Goal: Task Accomplishment & Management: Manage account settings

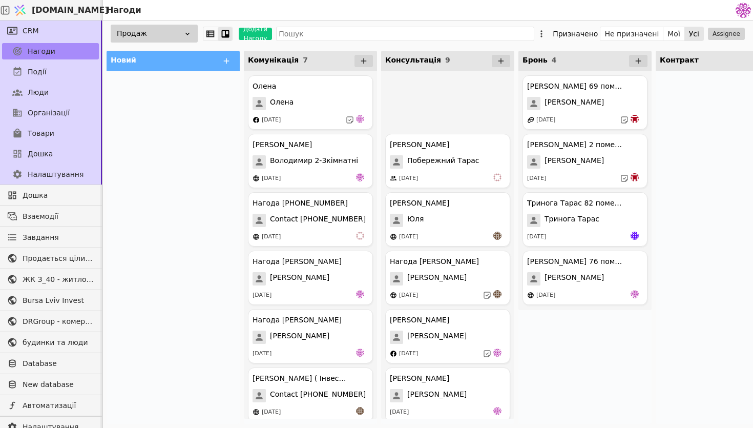
scroll to position [509, 0]
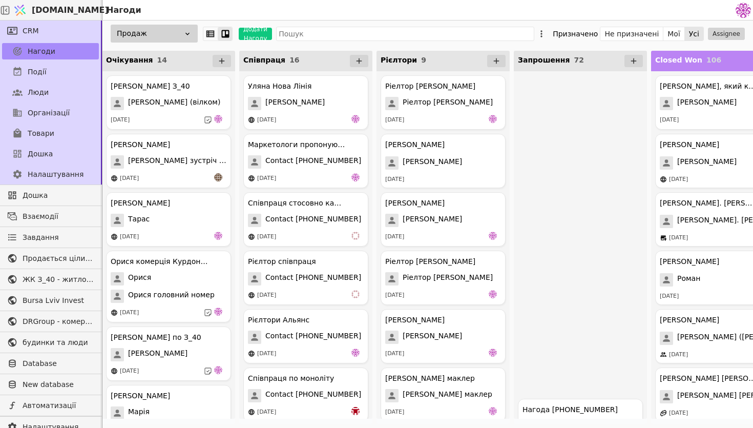
scroll to position [3861, 0]
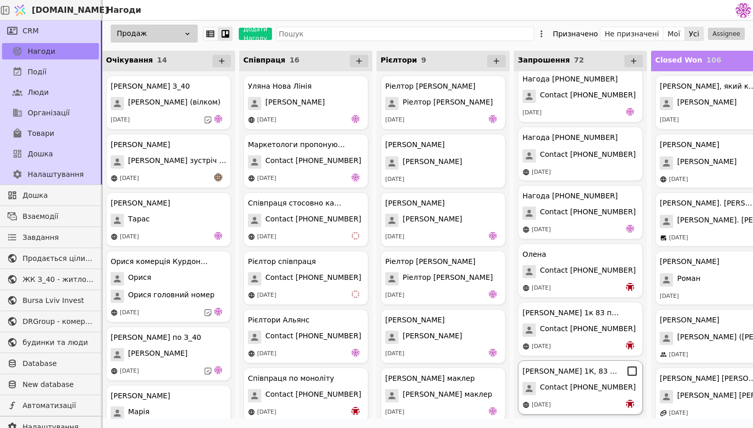
click at [594, 393] on span "Contact [PHONE_NUMBER]" at bounding box center [588, 388] width 96 height 13
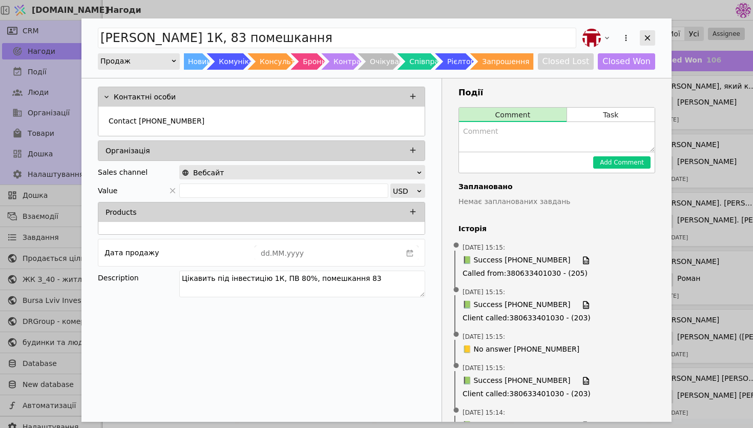
click at [651, 40] on icon "Add Opportunity" at bounding box center [647, 37] width 9 height 9
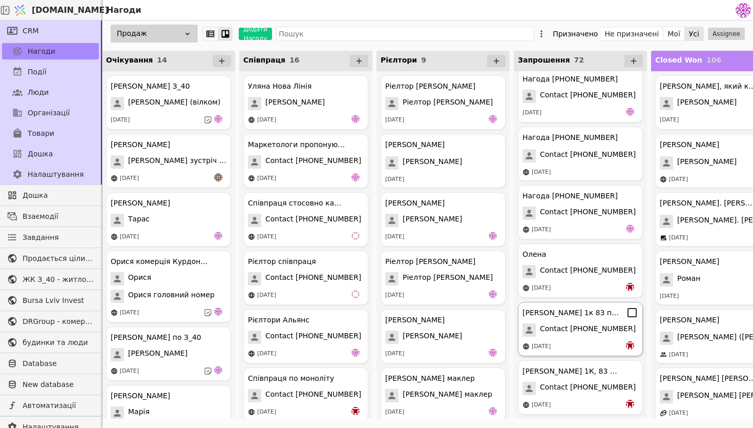
click at [573, 344] on div "[DATE]" at bounding box center [580, 346] width 116 height 10
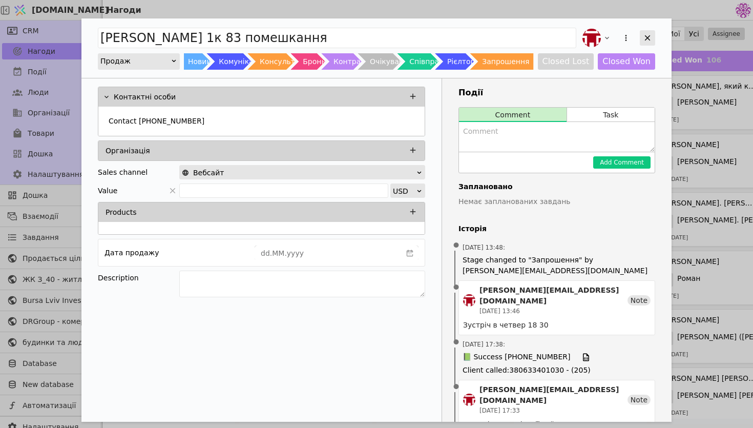
click at [648, 39] on icon "Add Opportunity" at bounding box center [648, 38] width 6 height 6
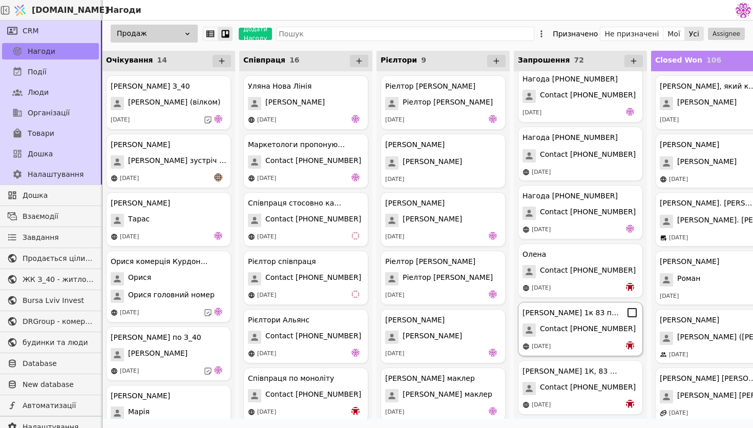
click at [632, 316] on icon at bounding box center [631, 312] width 9 height 9
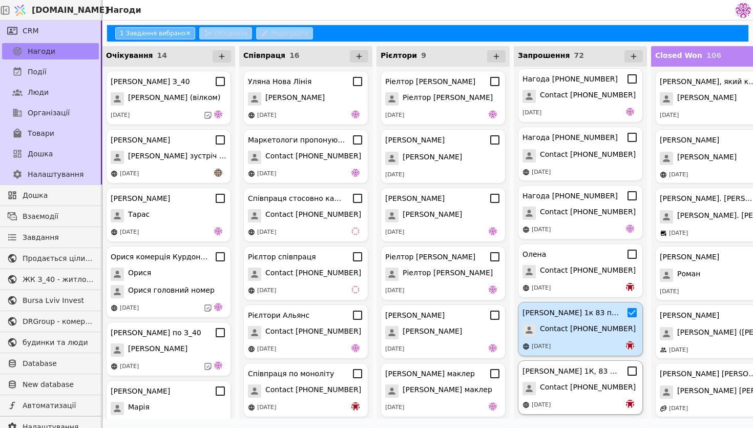
click at [632, 373] on icon at bounding box center [632, 371] width 12 height 12
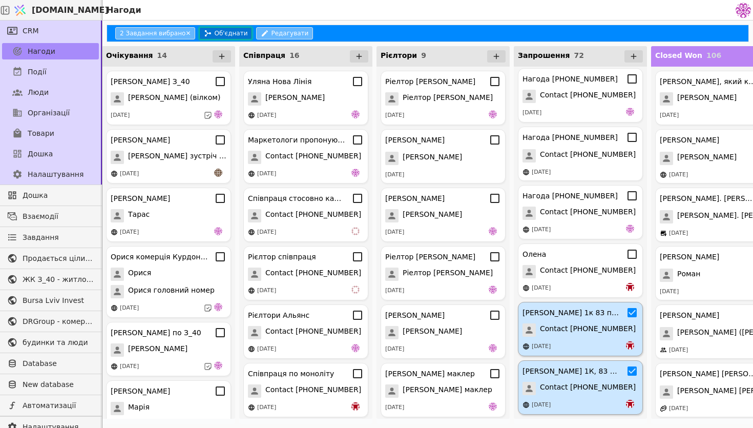
click at [230, 32] on button "Об'єднати" at bounding box center [225, 33] width 53 height 12
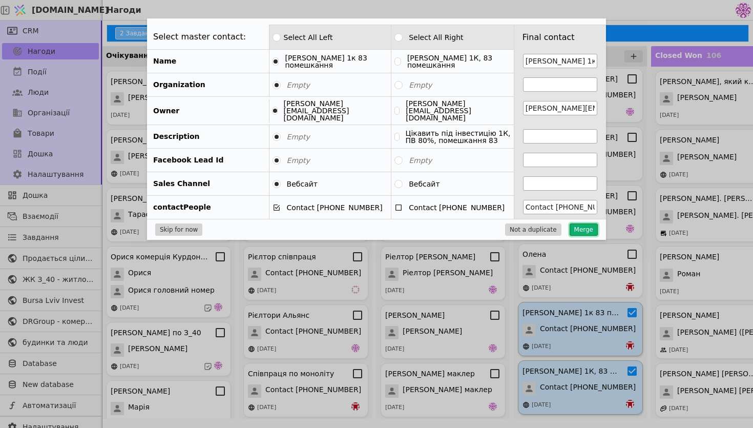
click at [583, 224] on button "Merge" at bounding box center [584, 229] width 28 height 12
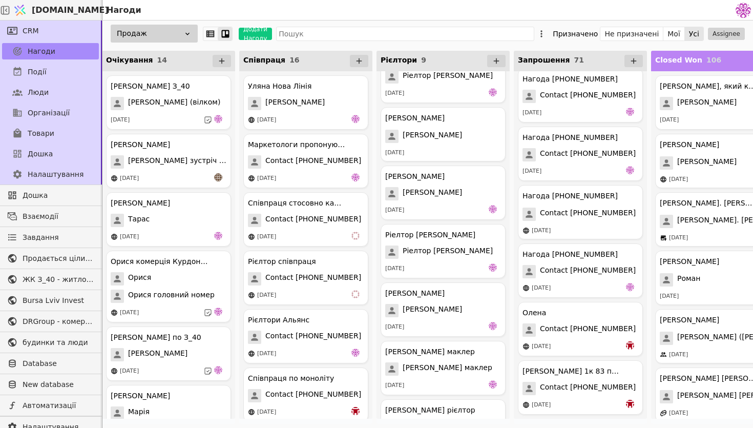
scroll to position [9, 0]
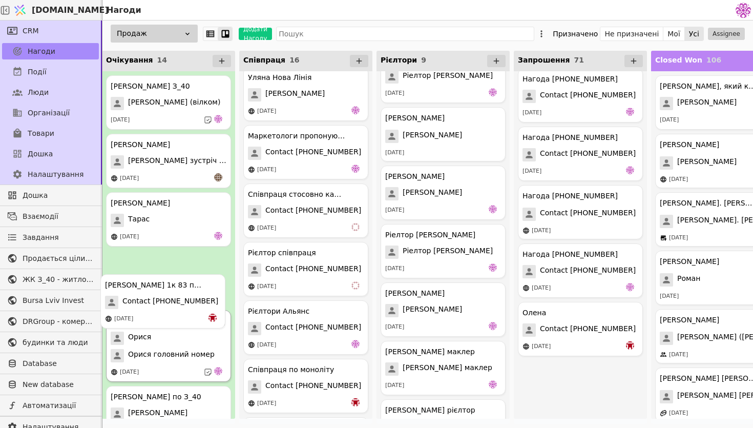
drag, startPoint x: 591, startPoint y: 398, endPoint x: 159, endPoint y: 314, distance: 439.4
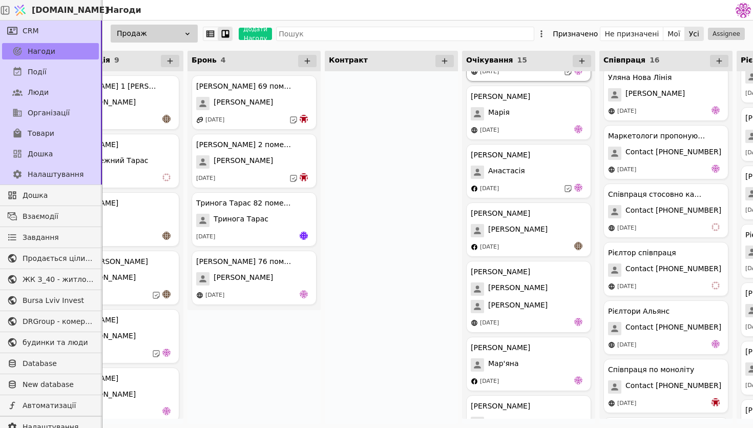
scroll to position [567, 0]
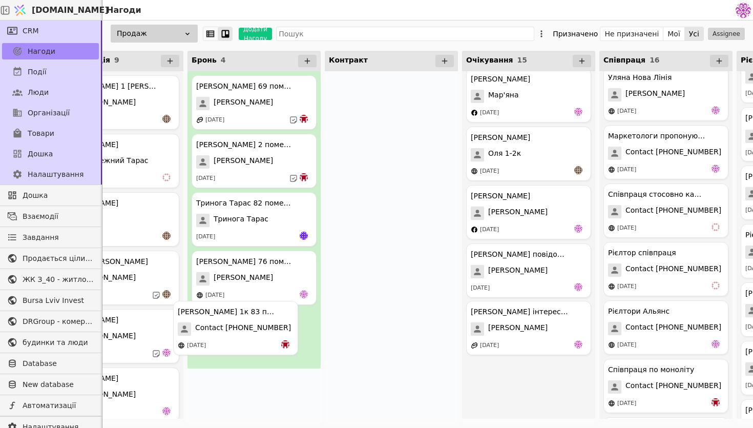
drag, startPoint x: 536, startPoint y: 324, endPoint x: 238, endPoint y: 324, distance: 298.1
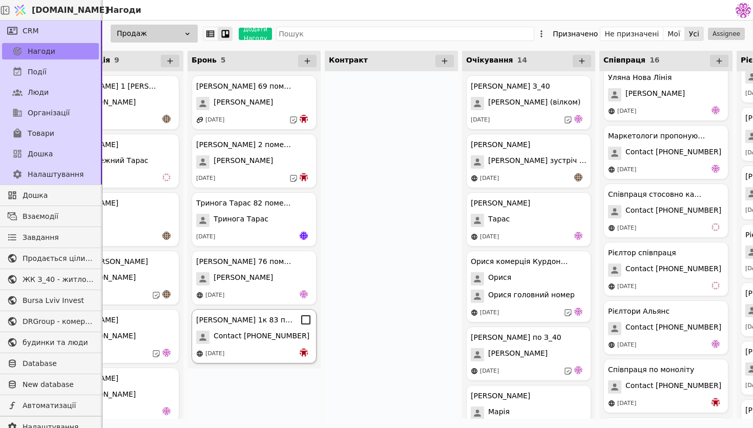
click at [238, 324] on div "[PERSON_NAME] 1к 83 помешкання" at bounding box center [244, 319] width 97 height 11
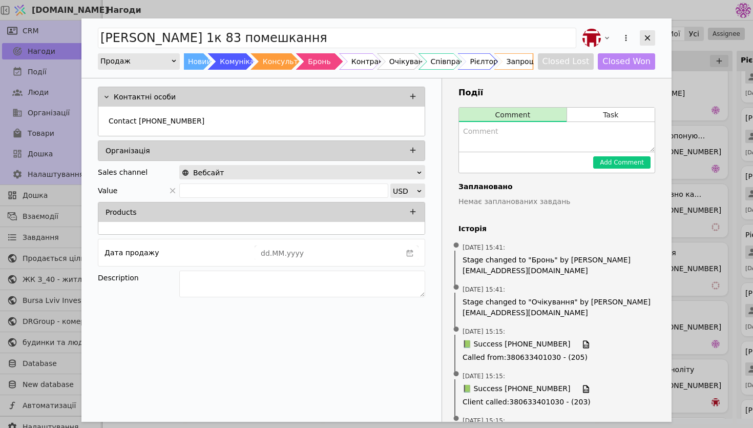
click at [647, 37] on icon "Add Opportunity" at bounding box center [648, 38] width 6 height 6
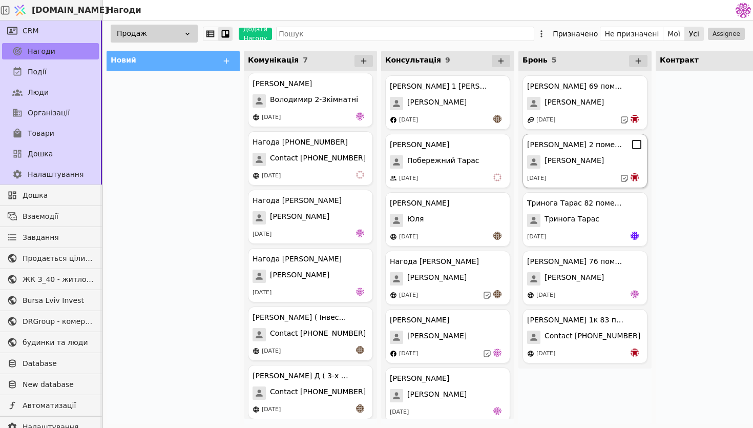
click at [572, 158] on span "[PERSON_NAME]" at bounding box center [573, 161] width 59 height 13
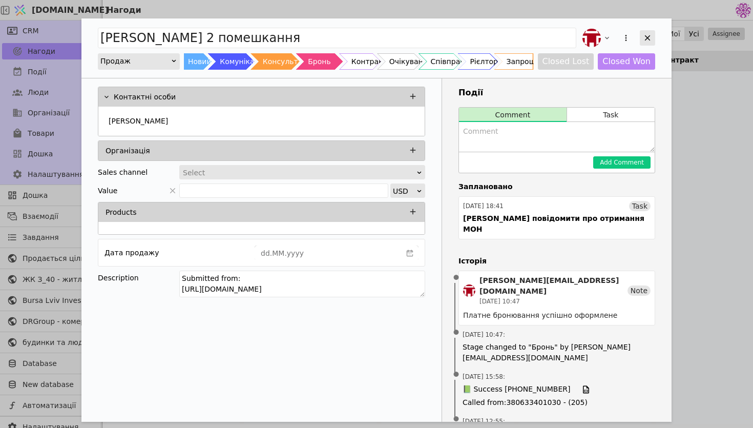
click at [649, 43] on div "Add Opportunity" at bounding box center [647, 37] width 15 height 15
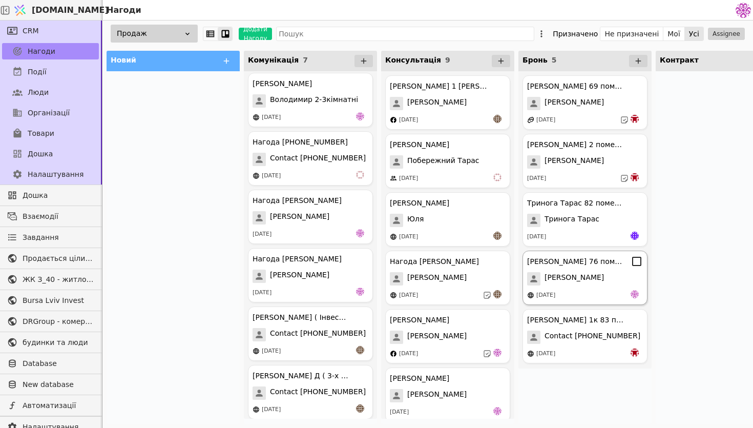
click at [606, 282] on div "[PERSON_NAME]" at bounding box center [585, 278] width 116 height 13
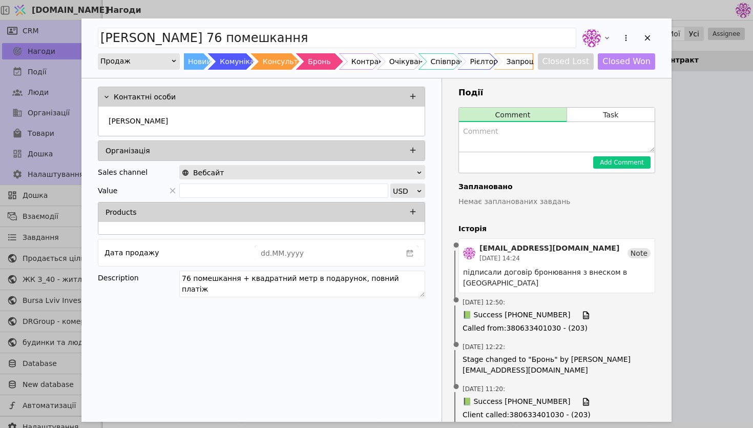
click at [587, 115] on button "Task" at bounding box center [611, 115] width 88 height 14
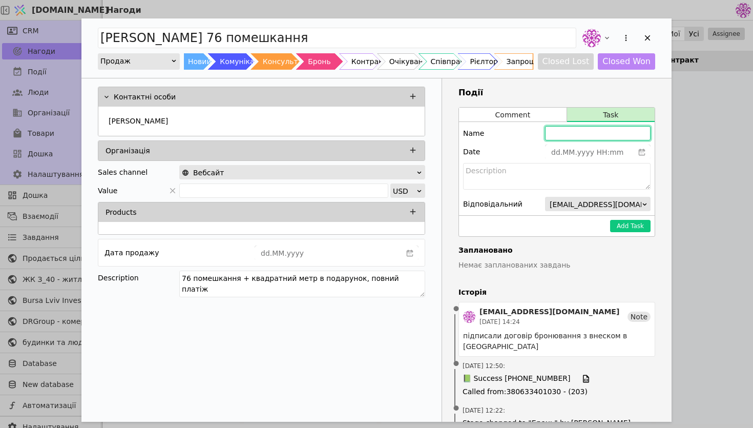
click at [560, 135] on input "Add Opportunity" at bounding box center [598, 133] width 106 height 14
type input "L"
type input "[PERSON_NAME] повідомити про МОН"
click at [642, 152] on icon "calender simple" at bounding box center [641, 152] width 7 height 7
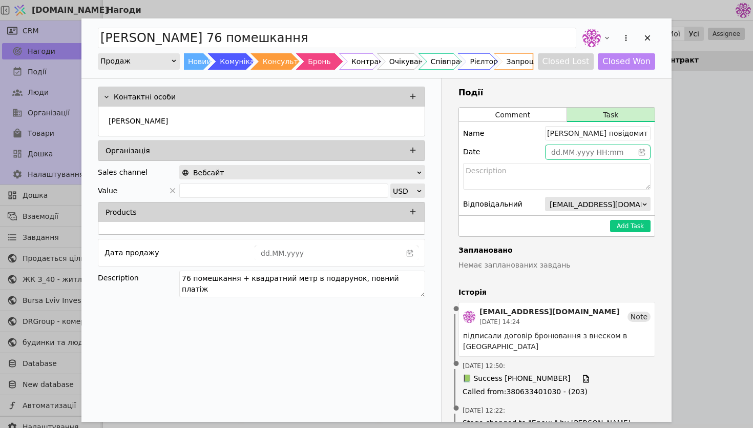
scroll to position [0, 0]
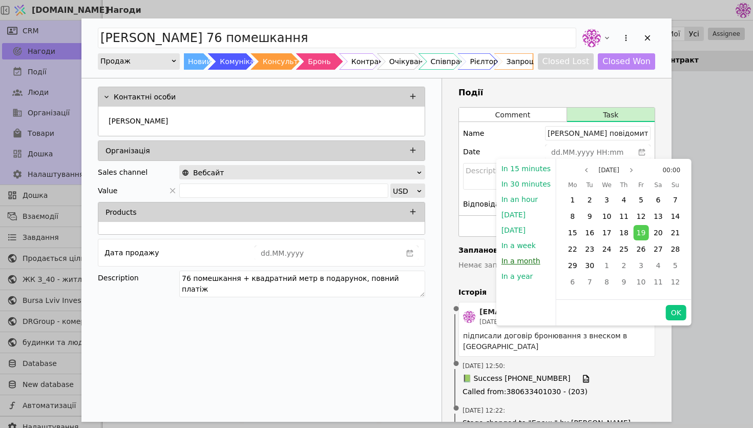
click at [534, 258] on button "In a month" at bounding box center [520, 260] width 49 height 15
type input "[DATE] 15:46"
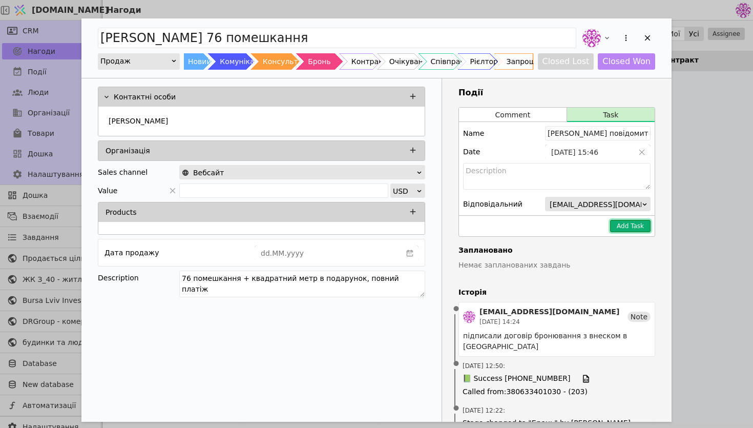
click at [643, 227] on button "Add Task" at bounding box center [630, 226] width 40 height 12
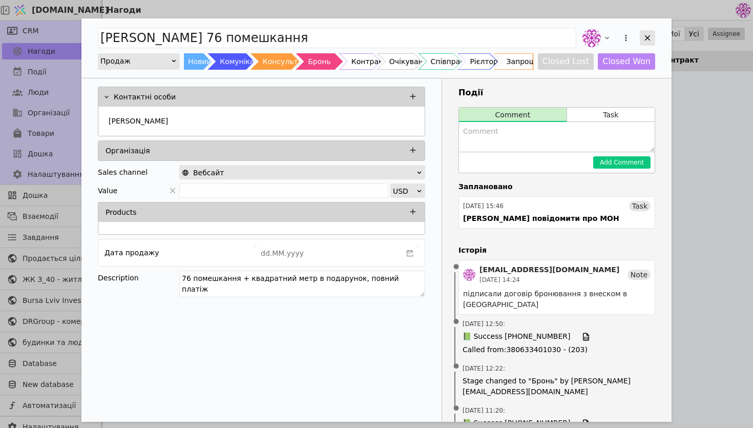
click at [649, 39] on icon "Add Opportunity" at bounding box center [648, 38] width 6 height 6
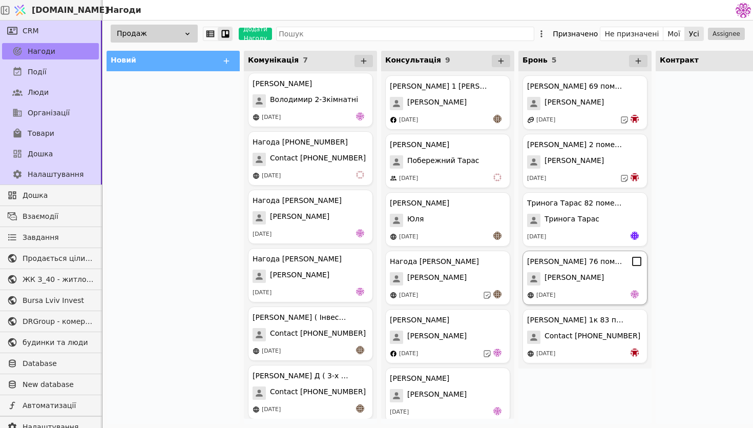
click at [585, 303] on div "[PERSON_NAME] 76 помешкання [PERSON_NAME] [DATE]" at bounding box center [584, 277] width 125 height 54
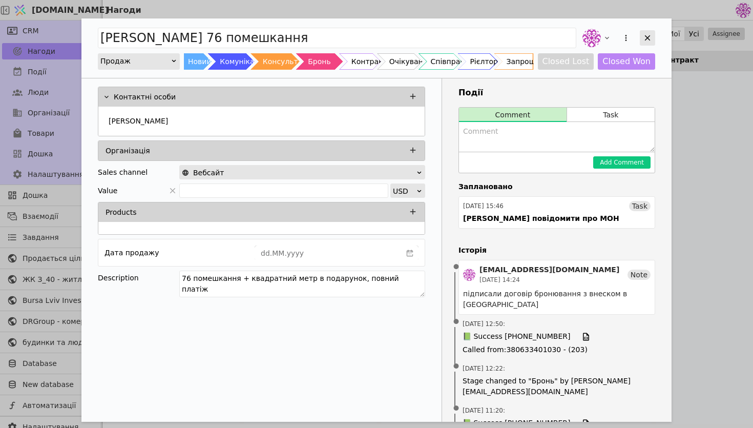
click at [645, 36] on icon "Add Opportunity" at bounding box center [647, 37] width 9 height 9
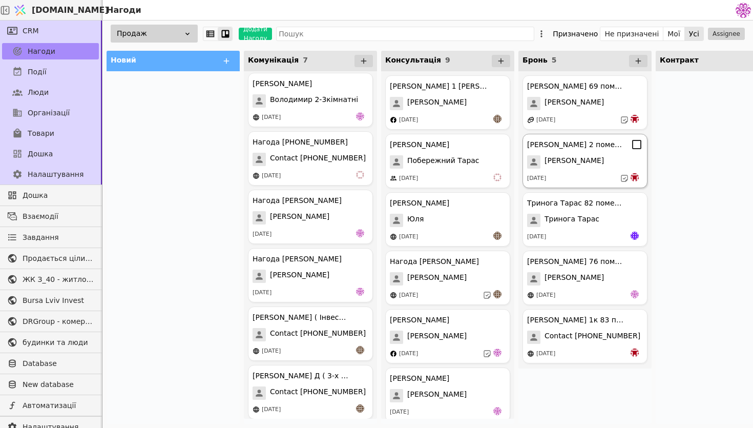
click at [580, 152] on div "[PERSON_NAME] 2 помешкання [PERSON_NAME] [DATE]" at bounding box center [584, 161] width 125 height 54
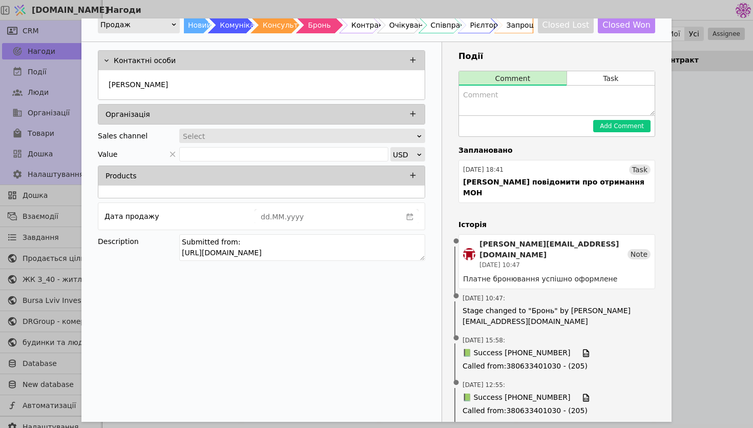
scroll to position [16, 0]
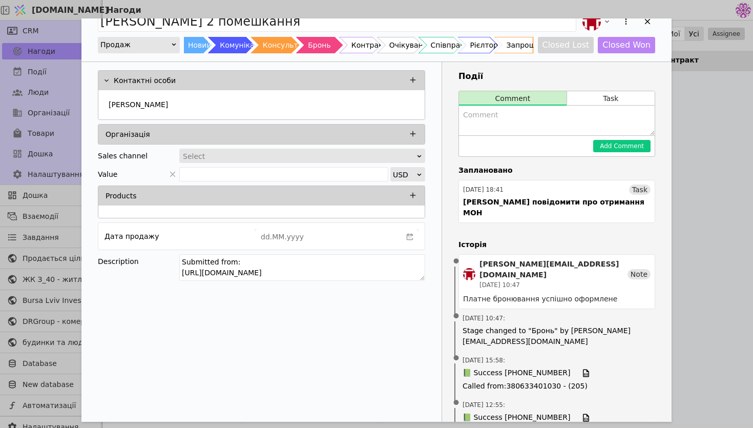
drag, startPoint x: 415, startPoint y: 276, endPoint x: 144, endPoint y: 244, distance: 272.7
click at [144, 244] on div "Контактні особи [PERSON_NAME] Sales channel Select Value USD Products Дата прод…" at bounding box center [261, 177] width 360 height 230
click at [249, 263] on textarea "2 помешкання (3%) зника" at bounding box center [302, 267] width 246 height 27
click at [239, 261] on textarea "2 помешкання (3% зника" at bounding box center [302, 267] width 246 height 27
click at [281, 260] on textarea "2 помешкання, 3% зника" at bounding box center [302, 267] width 246 height 27
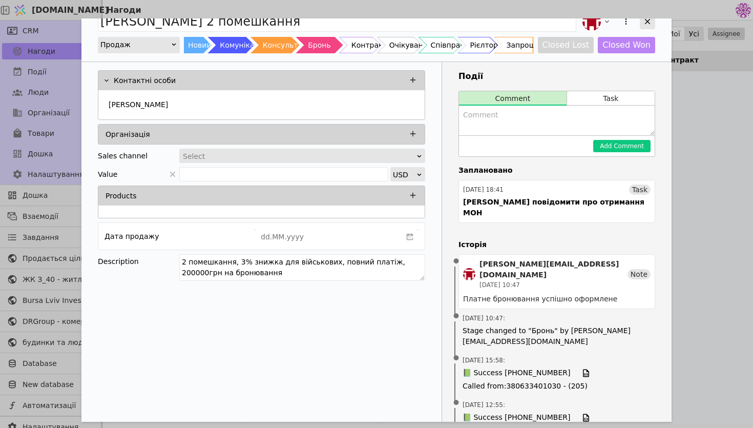
type textarea "2 помешкання, 3% знижка для військових, повний платіж, 200000грн на бронювання"
click at [644, 26] on div "Add Opportunity" at bounding box center [647, 21] width 15 height 15
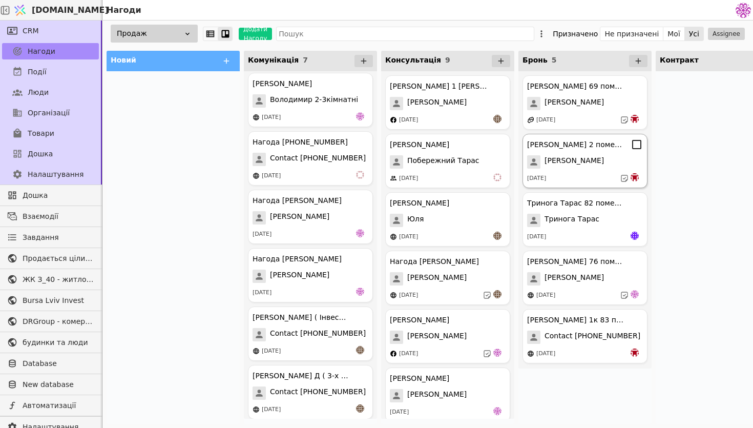
click at [562, 167] on span "[PERSON_NAME]" at bounding box center [573, 161] width 59 height 13
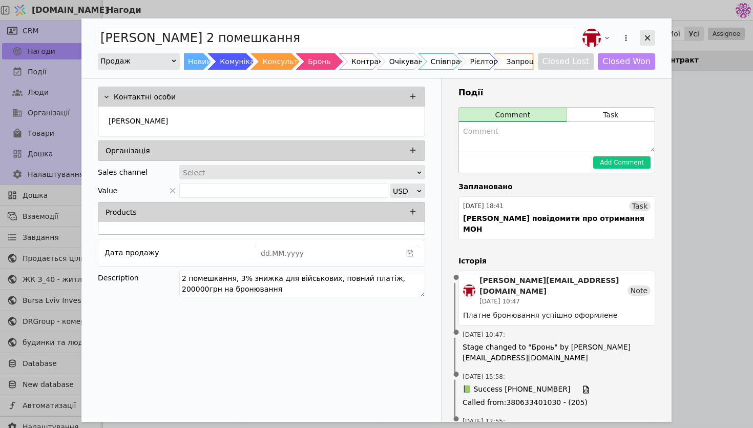
click at [644, 35] on icon "Add Opportunity" at bounding box center [647, 37] width 9 height 9
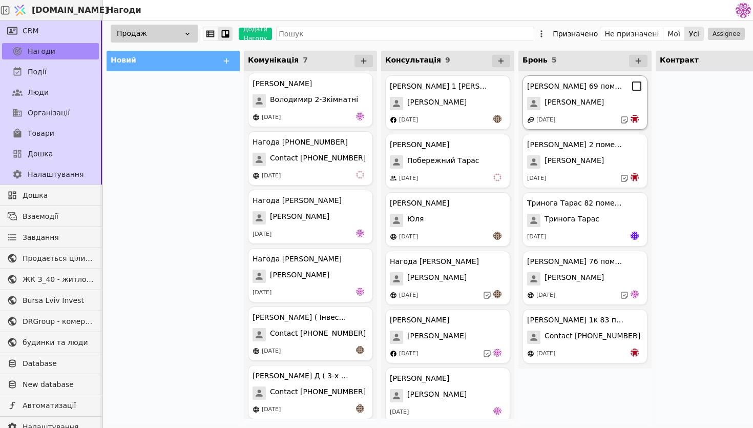
click at [596, 116] on div "[DATE]" at bounding box center [585, 120] width 116 height 10
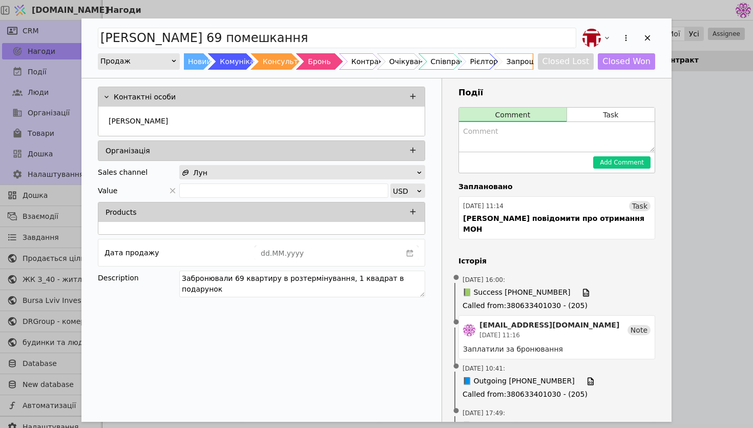
drag, startPoint x: 182, startPoint y: 279, endPoint x: 430, endPoint y: 283, distance: 247.9
click at [430, 283] on div "Контактні особи [PERSON_NAME] Організація Sales channel Лун Value USD Products …" at bounding box center [261, 193] width 360 height 230
type textarea "69 помешкання, 1 квадрат в подарунок, розтермінування на 30 місяців"
click at [652, 37] on div "Add Opportunity" at bounding box center [647, 37] width 15 height 15
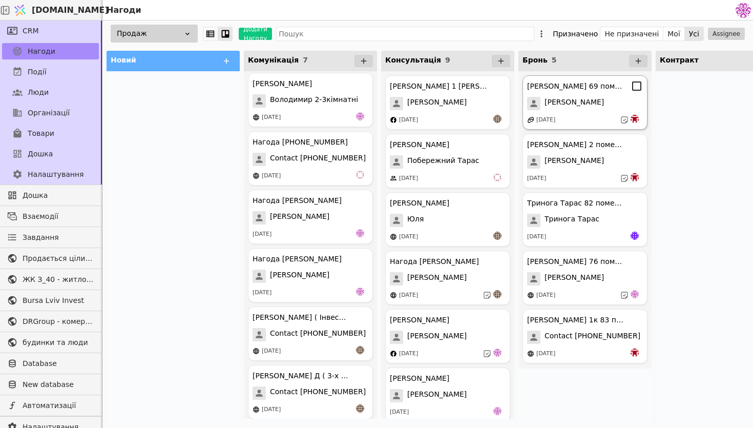
click at [595, 111] on div "[PERSON_NAME] 69 помешкання [PERSON_NAME] [DATE]" at bounding box center [584, 102] width 125 height 54
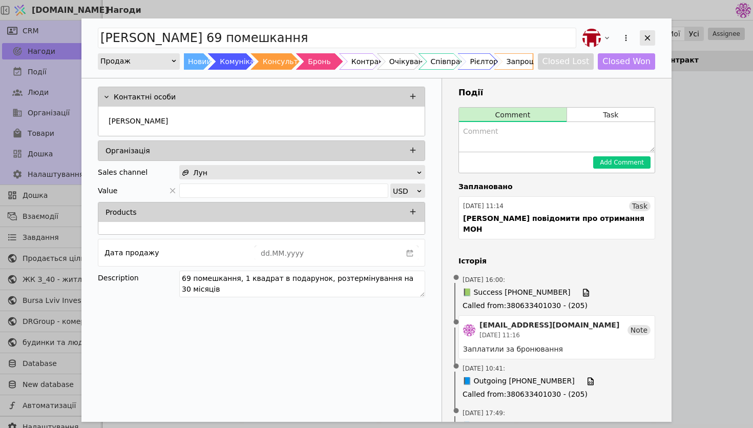
click at [648, 39] on icon "Add Opportunity" at bounding box center [648, 38] width 6 height 6
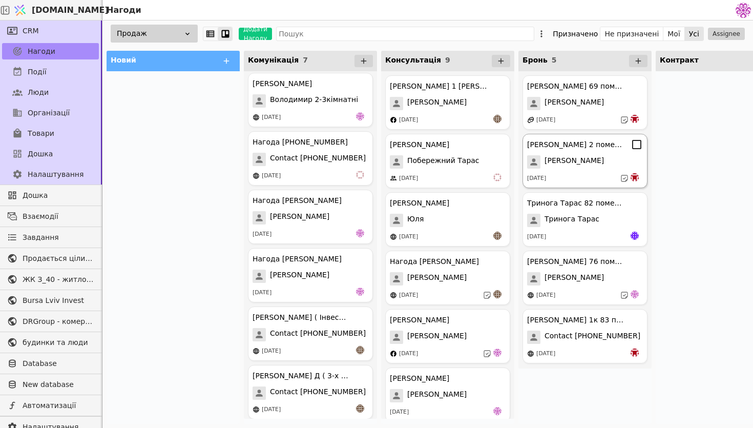
click at [596, 160] on div "[PERSON_NAME]" at bounding box center [585, 161] width 116 height 13
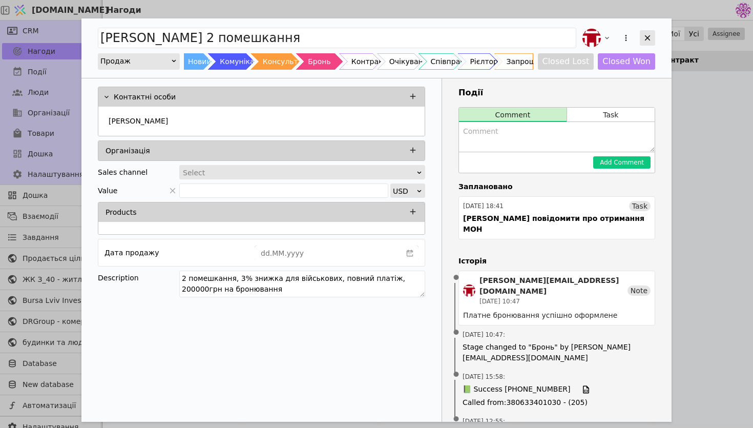
click at [646, 35] on icon "Add Opportunity" at bounding box center [647, 37] width 9 height 9
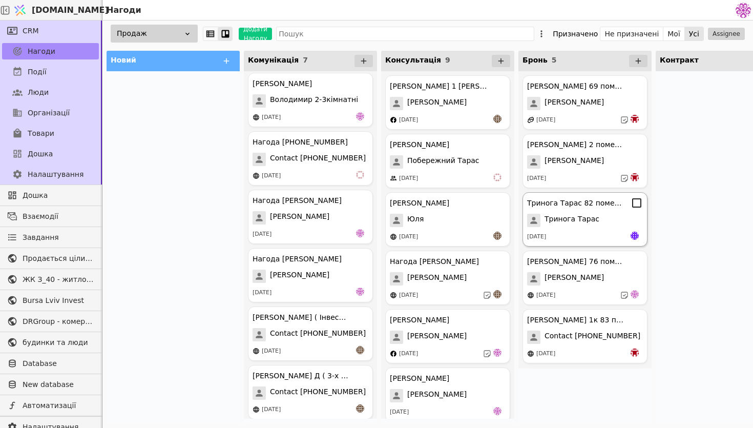
click at [574, 225] on span "Тринога Тарас" at bounding box center [571, 220] width 55 height 13
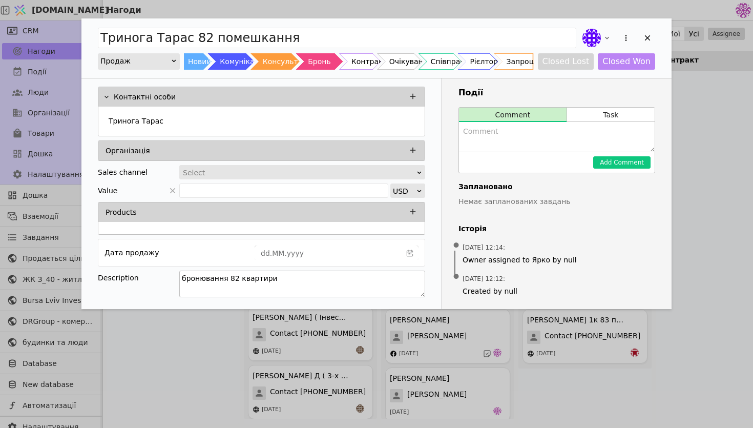
drag, startPoint x: 323, startPoint y: 280, endPoint x: 289, endPoint y: 272, distance: 34.8
click at [289, 272] on textarea "бронювання 82 квартири" at bounding box center [302, 283] width 246 height 27
drag, startPoint x: 275, startPoint y: 278, endPoint x: 110, endPoint y: 276, distance: 164.4
click at [110, 276] on div "Description бронювання 82 квартири" at bounding box center [261, 285] width 327 height 30
type textarea "82 помешкання"
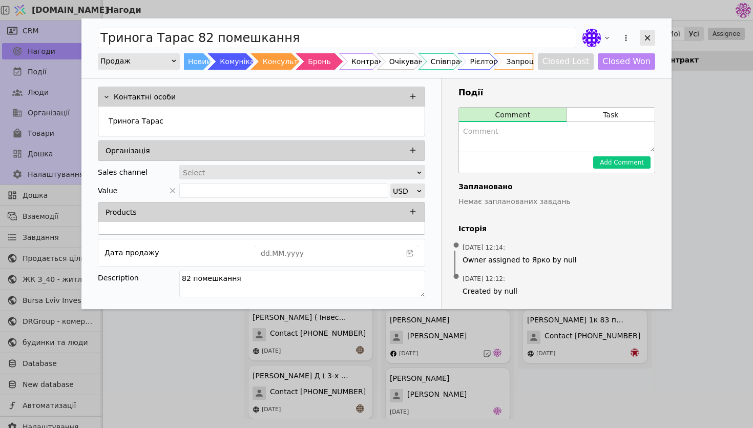
click at [649, 41] on icon "Add Opportunity" at bounding box center [647, 37] width 9 height 9
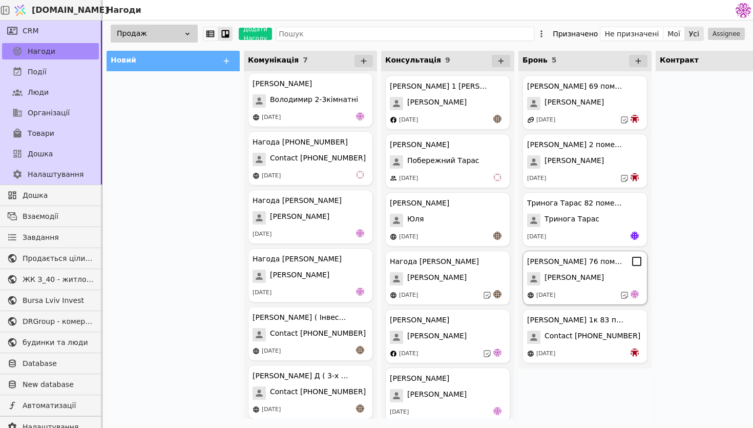
click at [591, 287] on div "[PERSON_NAME] 76 помешкання [PERSON_NAME] [DATE]" at bounding box center [584, 277] width 125 height 54
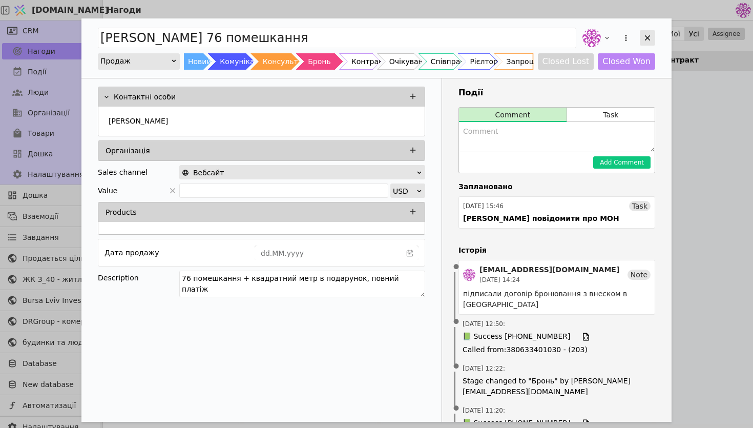
click at [643, 36] on icon "Add Opportunity" at bounding box center [647, 37] width 9 height 9
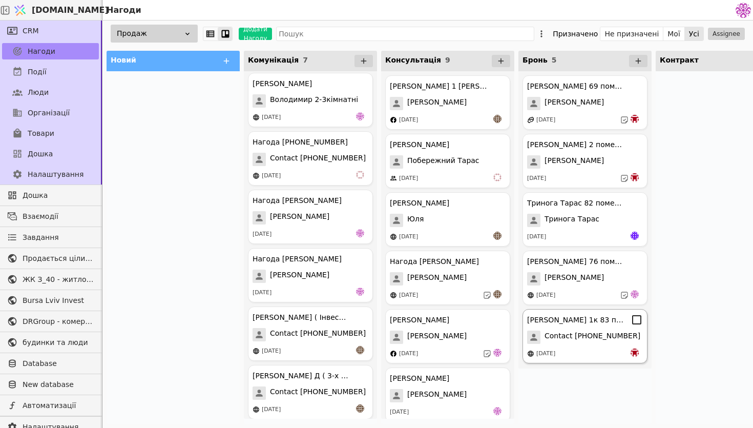
click at [599, 353] on div "[DATE]" at bounding box center [585, 353] width 116 height 10
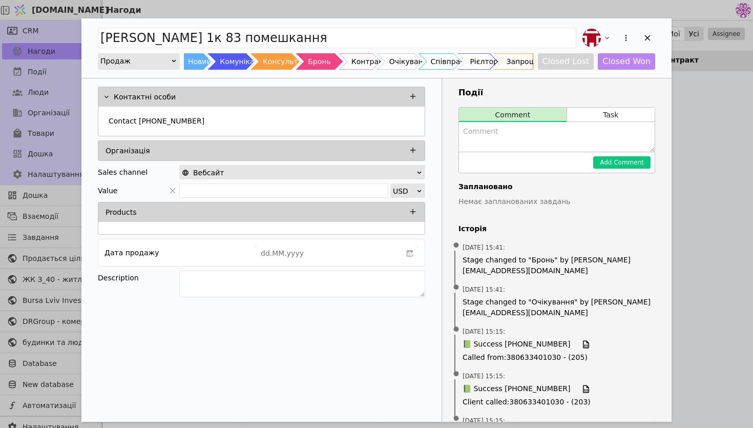
click at [303, 261] on div "Дата продажу" at bounding box center [261, 253] width 327 height 28
click at [310, 277] on textarea "Add Opportunity" at bounding box center [302, 283] width 246 height 27
click at [649, 39] on icon "Add Opportunity" at bounding box center [648, 38] width 6 height 6
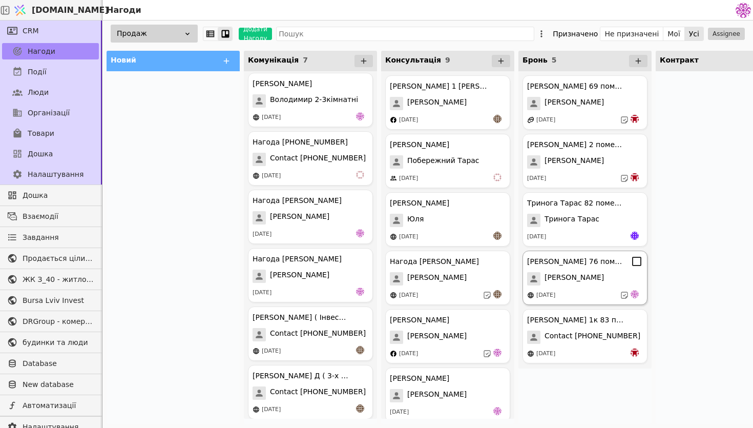
click at [599, 278] on div "[PERSON_NAME]" at bounding box center [585, 278] width 116 height 13
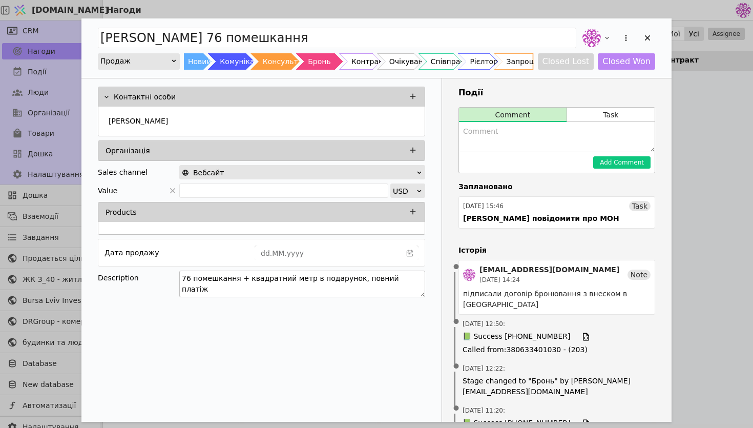
click at [407, 277] on textarea "76 помешкання + квадратний метр в подарунок, повний платіж" at bounding box center [302, 283] width 246 height 27
type textarea "76 помешкання + квадратний метр в подарунок, повний платіж, 100000грн бронювання"
click at [647, 36] on icon "Add Opportunity" at bounding box center [647, 37] width 9 height 9
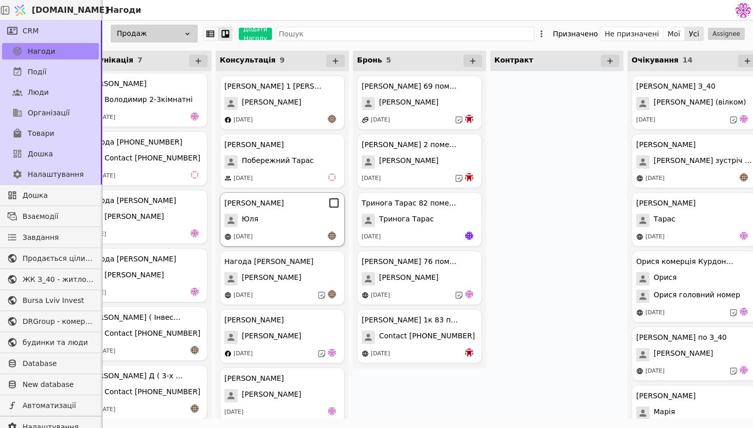
scroll to position [0, 166]
click at [425, 278] on div "[PERSON_NAME]" at bounding box center [419, 278] width 116 height 13
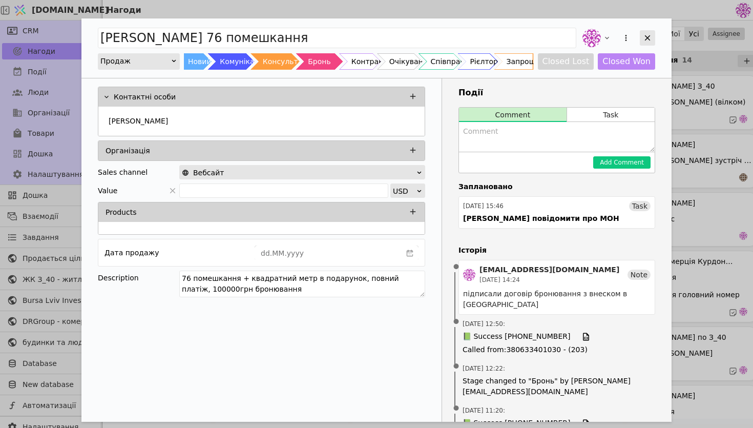
click at [649, 37] on icon "Add Opportunity" at bounding box center [647, 37] width 9 height 9
